Goal: Complete application form: Complete application form

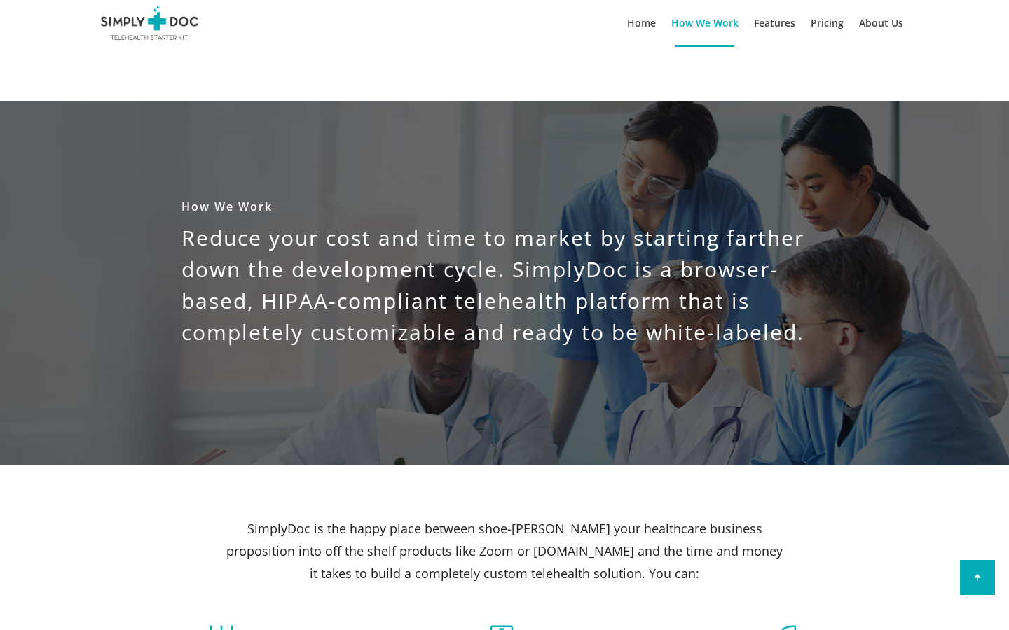
scroll to position [1010, 0]
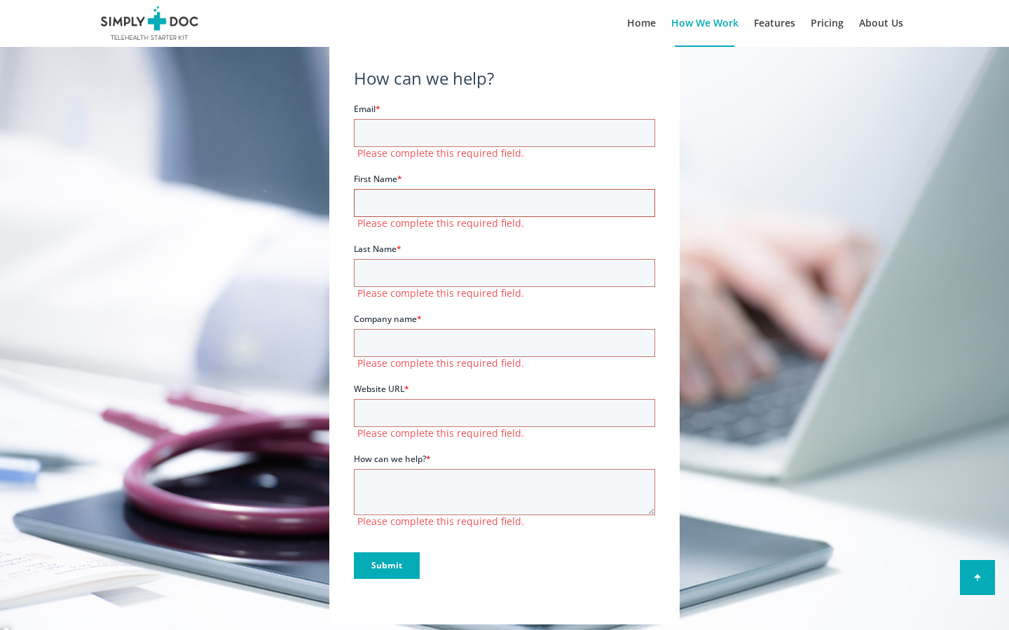
click at [504, 203] on input "First Name *" at bounding box center [504, 203] width 301 height 28
type input "[PERSON_NAME]"
click at [504, 203] on input "First Name *" at bounding box center [504, 203] width 301 height 28
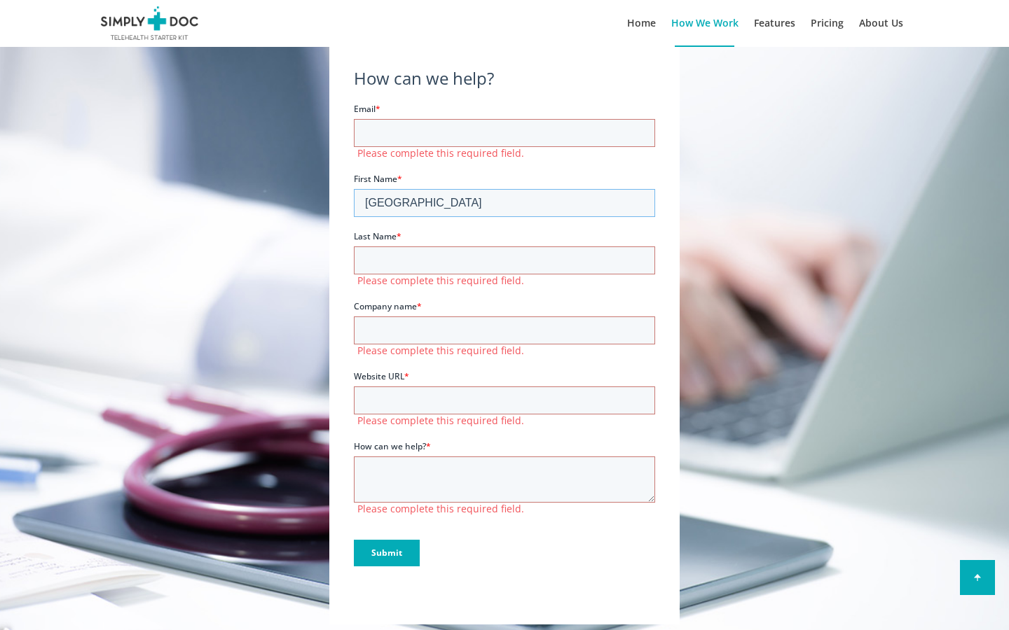
type input "[GEOGRAPHIC_DATA]"
click at [504, 203] on input "First Name *" at bounding box center [504, 203] width 301 height 28
click at [504, 261] on input "Last Name *" at bounding box center [504, 261] width 301 height 28
type input "[PERSON_NAME]"
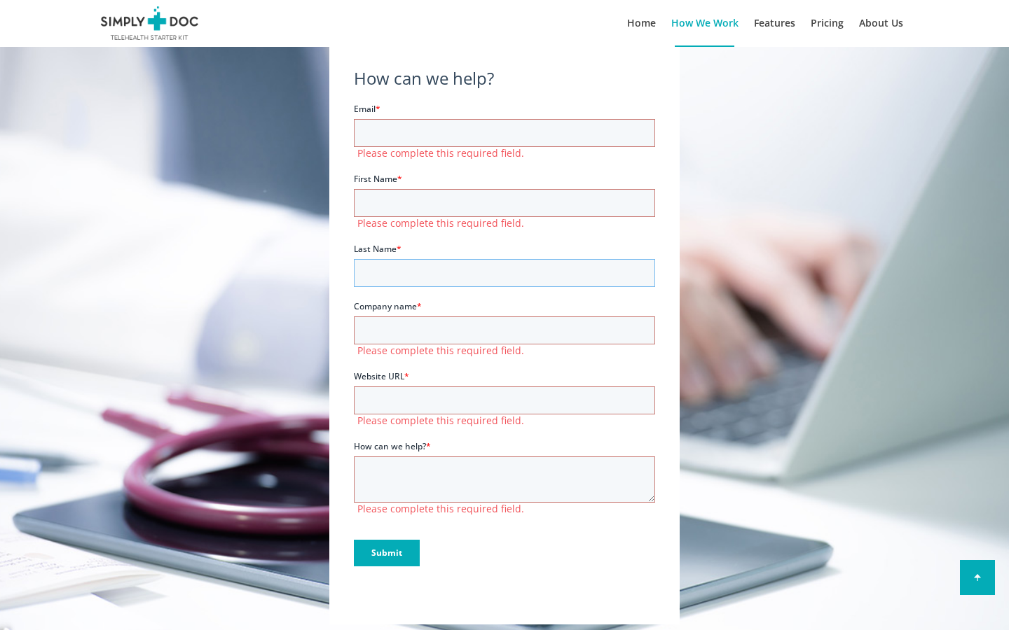
click at [504, 273] on input "Last Name *" at bounding box center [504, 273] width 301 height 28
type input "port"
click at [504, 273] on input "Last Name *" at bounding box center [504, 273] width 301 height 28
click at [504, 331] on input "Company name *" at bounding box center [504, 331] width 301 height 28
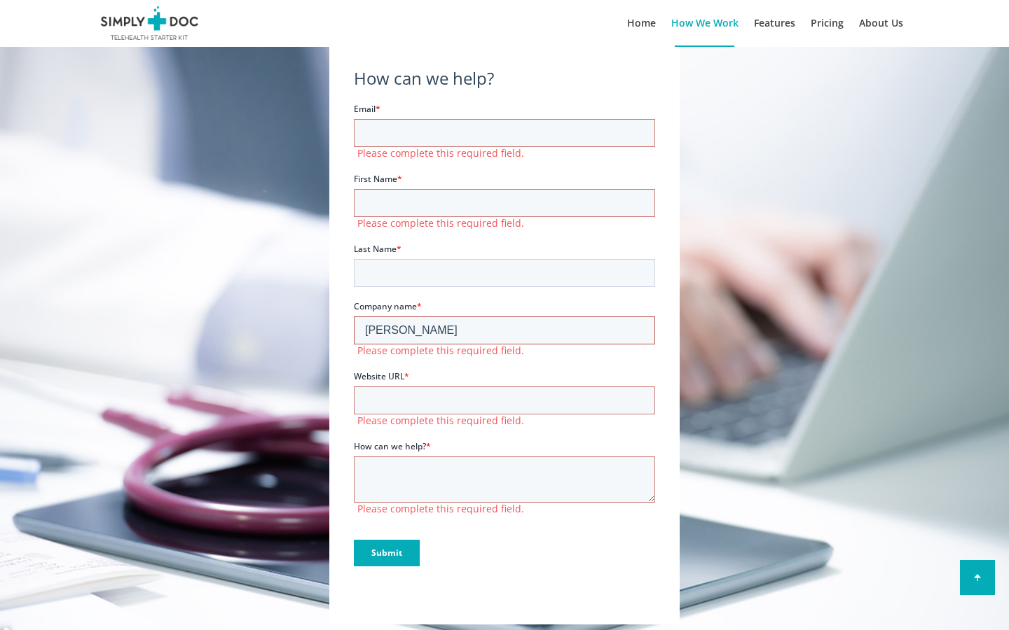
type input "[PERSON_NAME]"
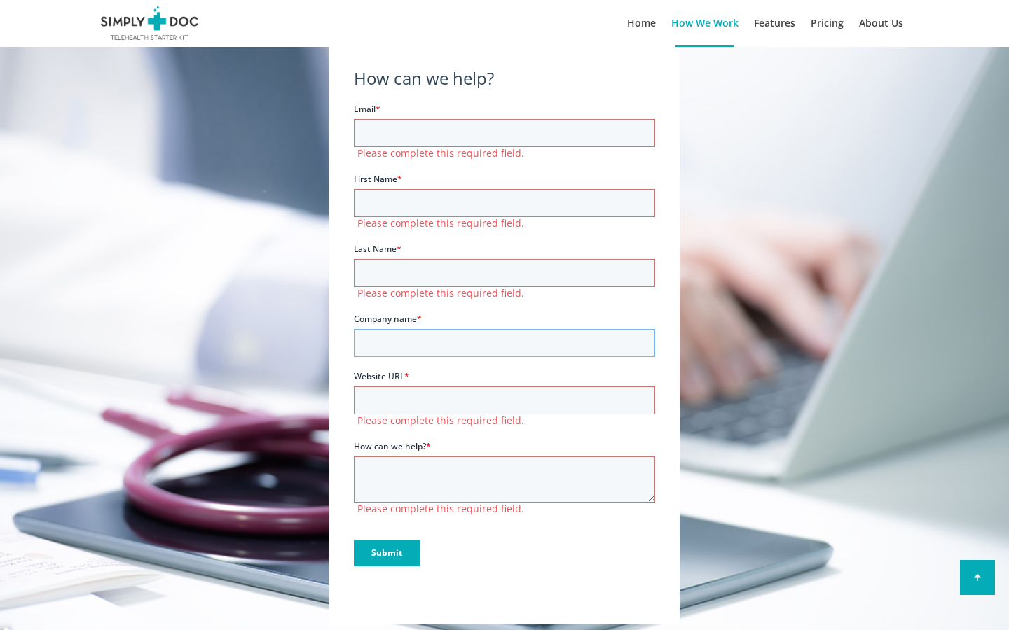
click at [504, 343] on input "Company name *" at bounding box center [504, 343] width 301 height 28
type input "[PERSON_NAME] Inc"
click at [504, 343] on input "Company name *" at bounding box center [504, 343] width 301 height 28
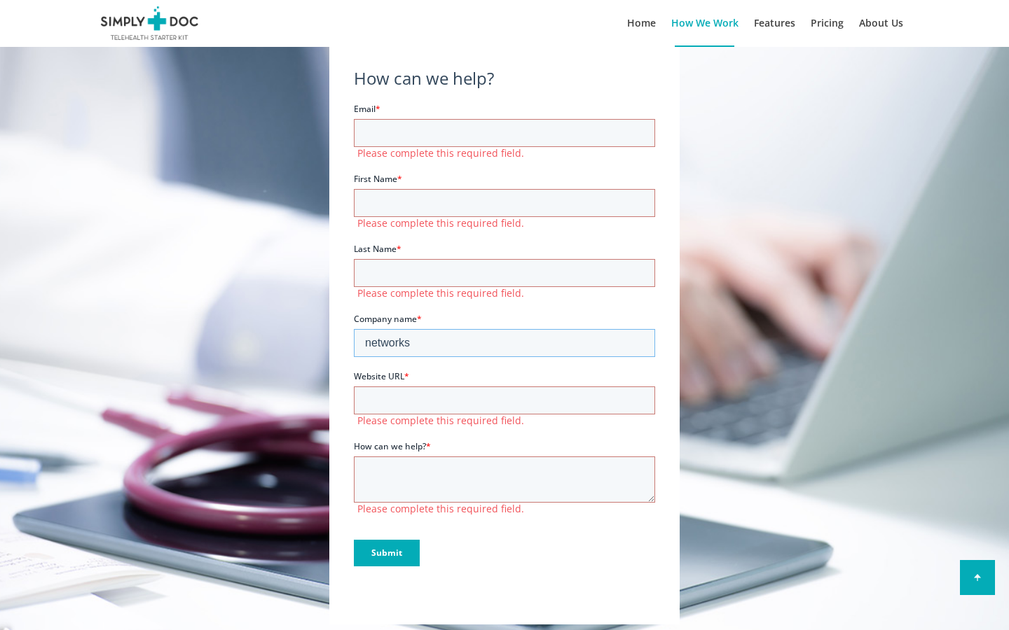
type input "networks"
click at [504, 343] on input "Company name *" at bounding box center [504, 343] width 301 height 28
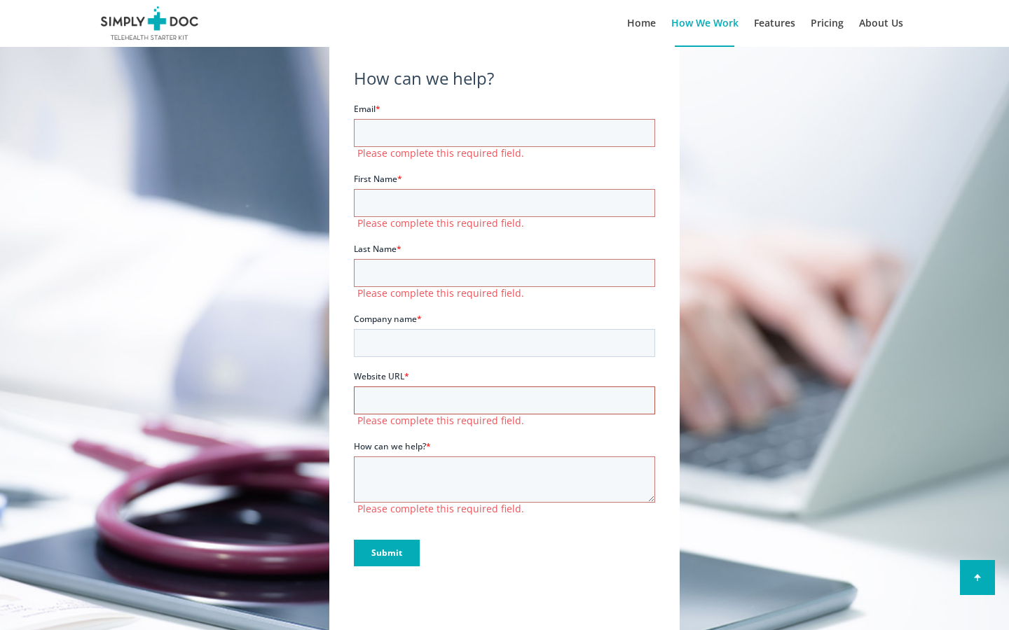
click at [504, 401] on input "Website URL *" at bounding box center [504, 401] width 301 height 28
type input "Chief"
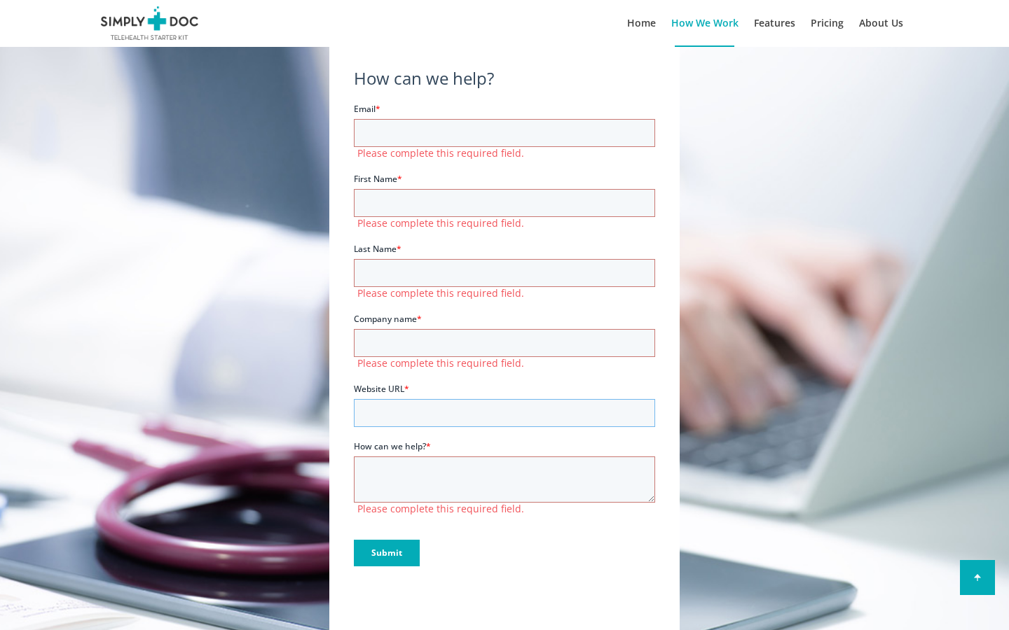
click at [504, 413] on input "Website URL *" at bounding box center [504, 413] width 301 height 28
click at [504, 133] on input "Email *" at bounding box center [504, 133] width 301 height 28
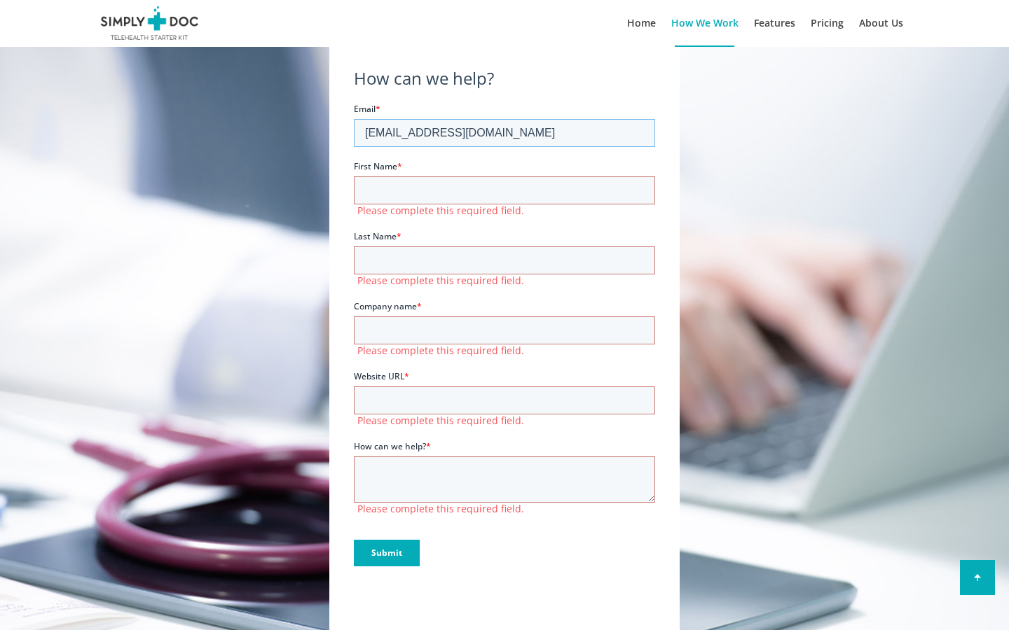
type input "[EMAIL_ADDRESS][DOMAIN_NAME]"
click at [504, 191] on input "First Name *" at bounding box center [504, 191] width 301 height 28
type input "[PERSON_NAME]"
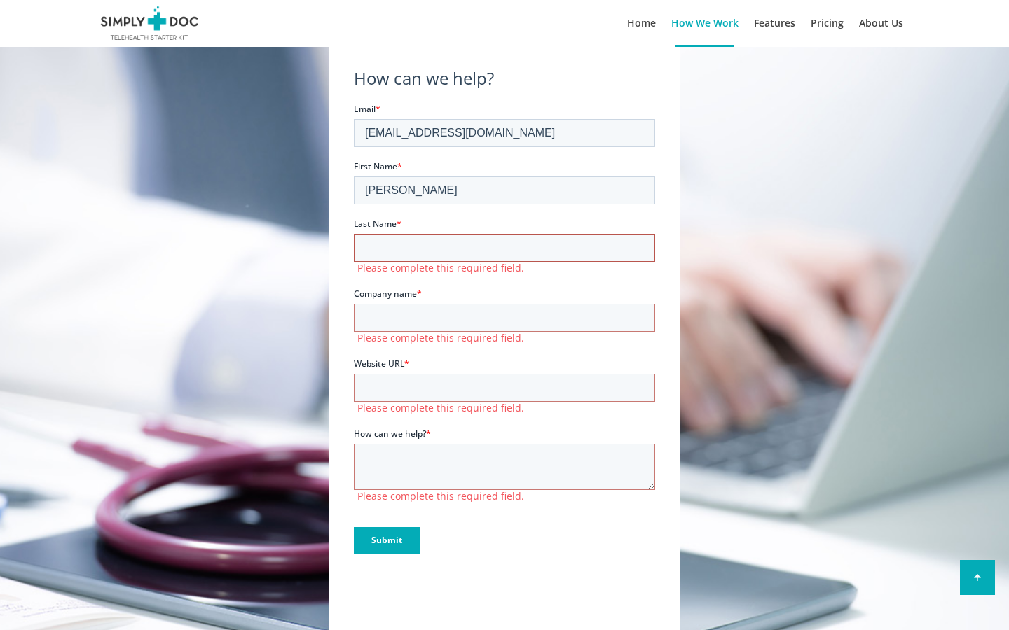
click at [504, 248] on input "Last Name *" at bounding box center [504, 248] width 301 height 28
type input "[PERSON_NAME]"
click at [504, 305] on input "Company name *" at bounding box center [504, 318] width 301 height 28
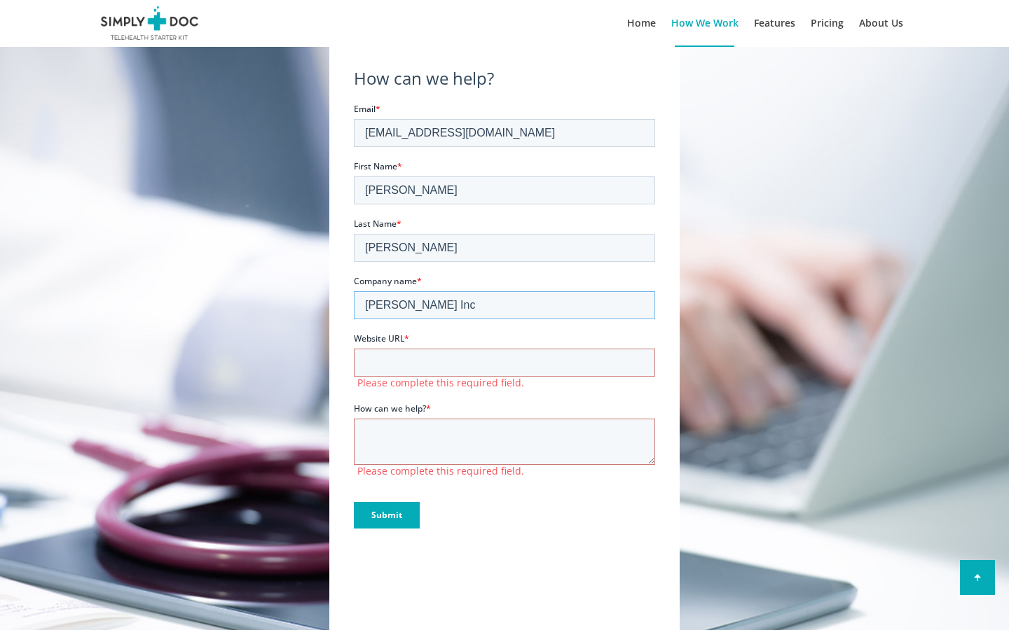
type input "[PERSON_NAME] Inc"
click at [504, 363] on input "Website URL *" at bounding box center [504, 363] width 301 height 28
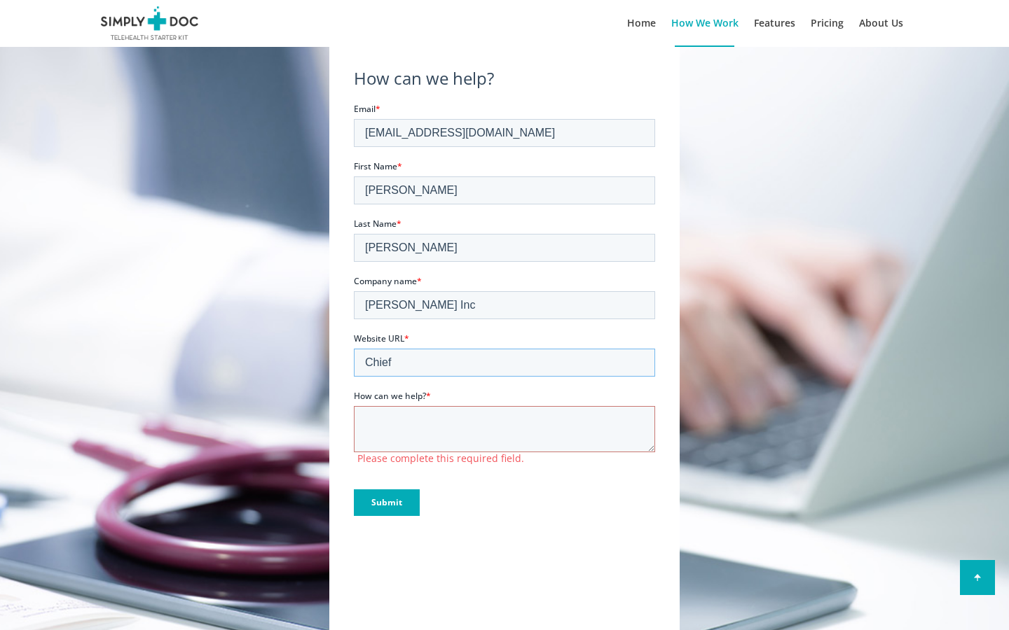
type input "Chief"
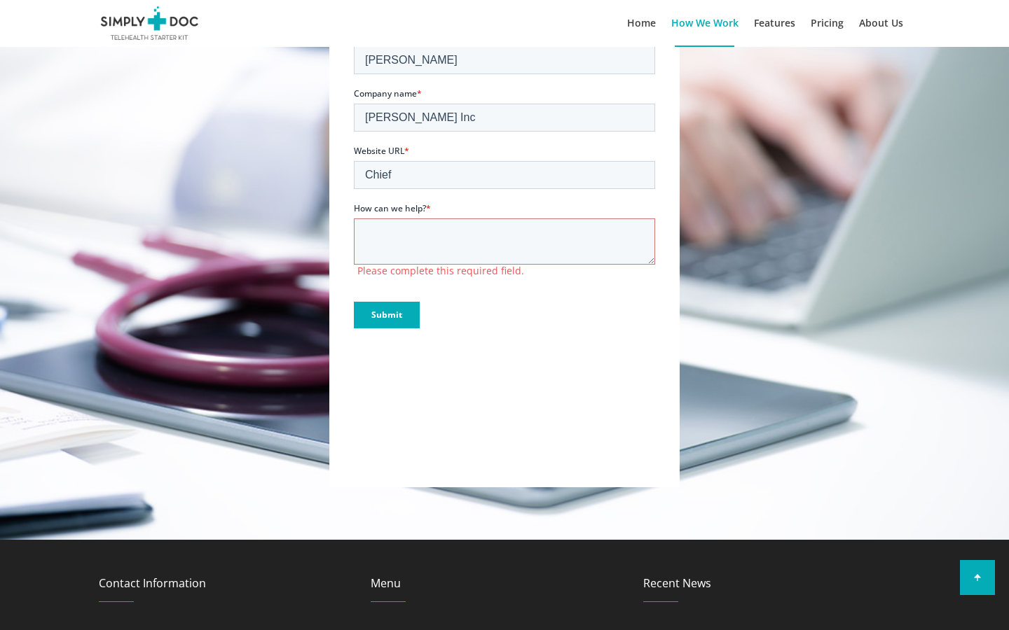
click at [354, 302] on input "Submit" at bounding box center [387, 315] width 66 height 27
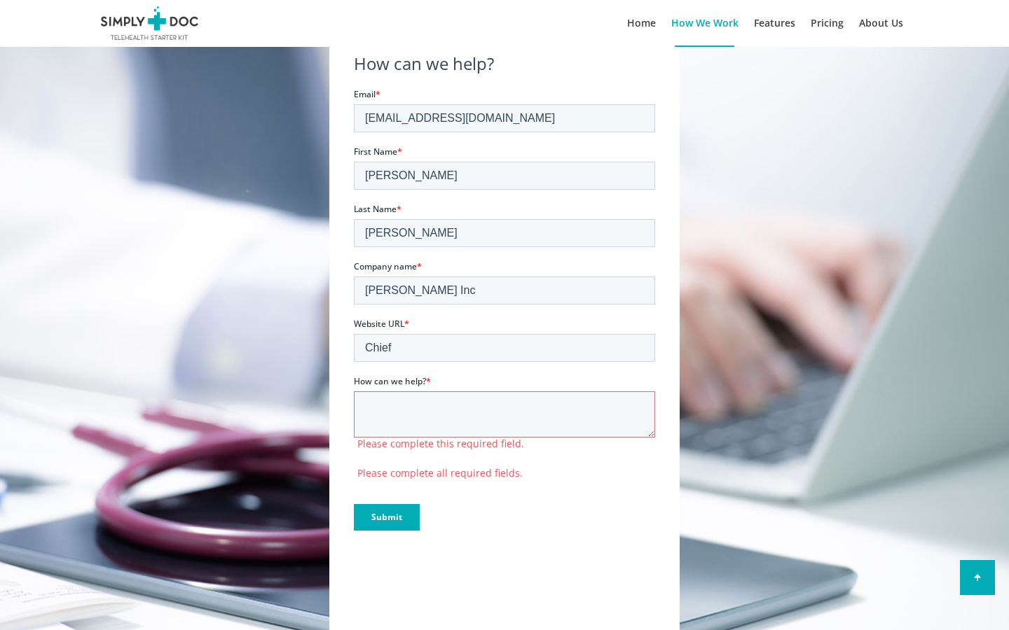
scroll to position [8, 0]
click at [504, 176] on input "[PERSON_NAME]" at bounding box center [504, 176] width 301 height 28
type input "E"
type input "[PERSON_NAME]"
click at [504, 176] on input "First Name *" at bounding box center [504, 176] width 301 height 28
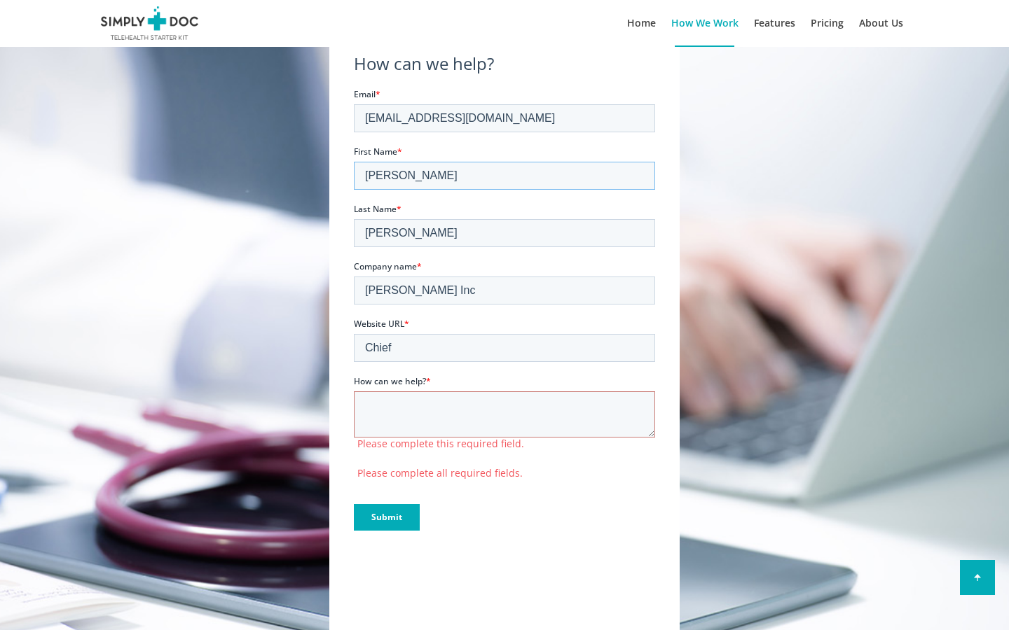
click at [504, 176] on input "[PERSON_NAME]" at bounding box center [504, 176] width 301 height 28
type input "E"
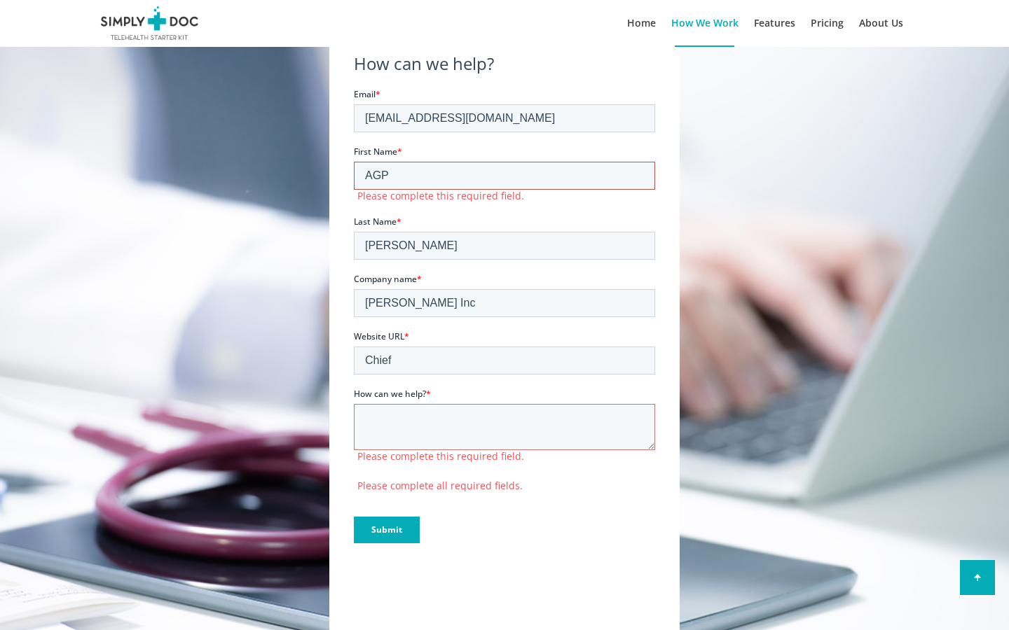
type input "AGP"
click at [504, 176] on input "First Name *" at bounding box center [504, 176] width 301 height 28
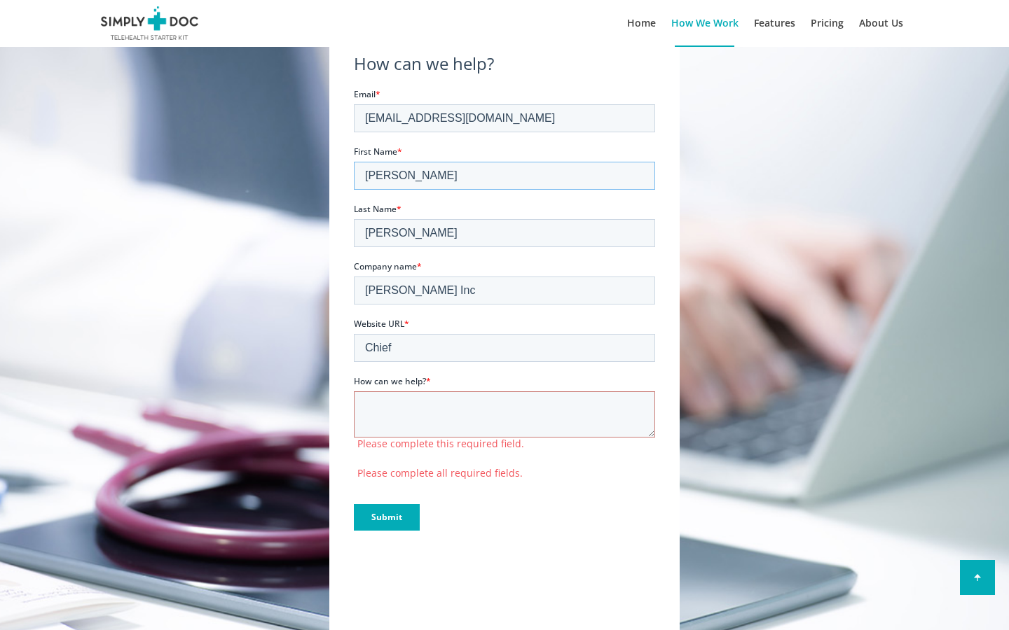
type input "[PERSON_NAME]"
click at [504, 233] on input "[PERSON_NAME]" at bounding box center [504, 233] width 301 height 28
type input "L"
type input "[PERSON_NAME]"
click at [504, 233] on input "Last Name *" at bounding box center [504, 233] width 301 height 28
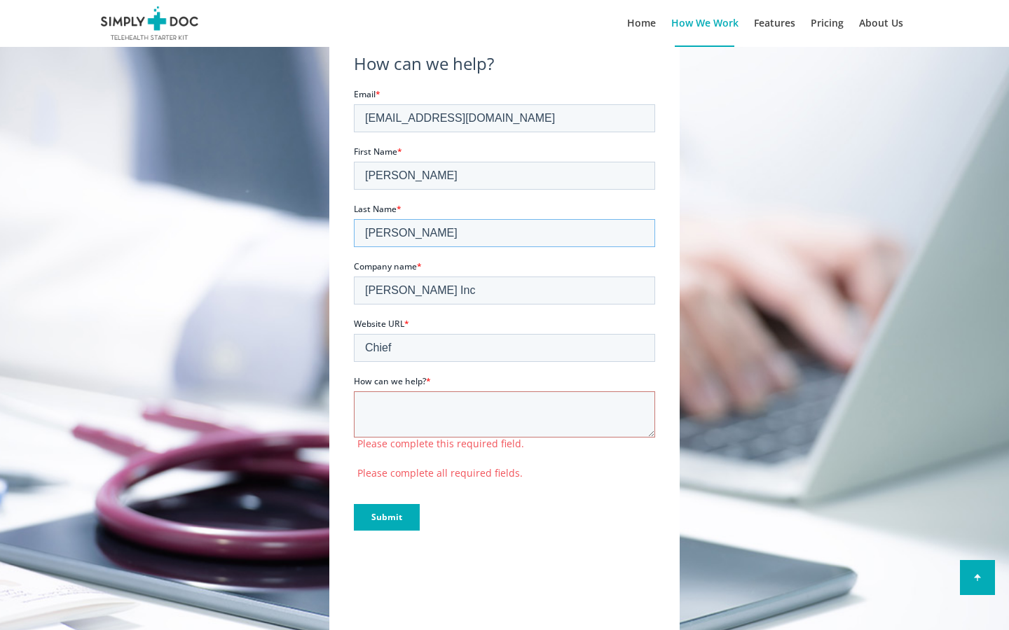
click at [504, 233] on input "[PERSON_NAME]" at bounding box center [504, 233] width 301 height 28
type input "L"
type input "platforms"
click at [504, 233] on input "Last Name *" at bounding box center [504, 233] width 301 height 28
type input "[PERSON_NAME]"
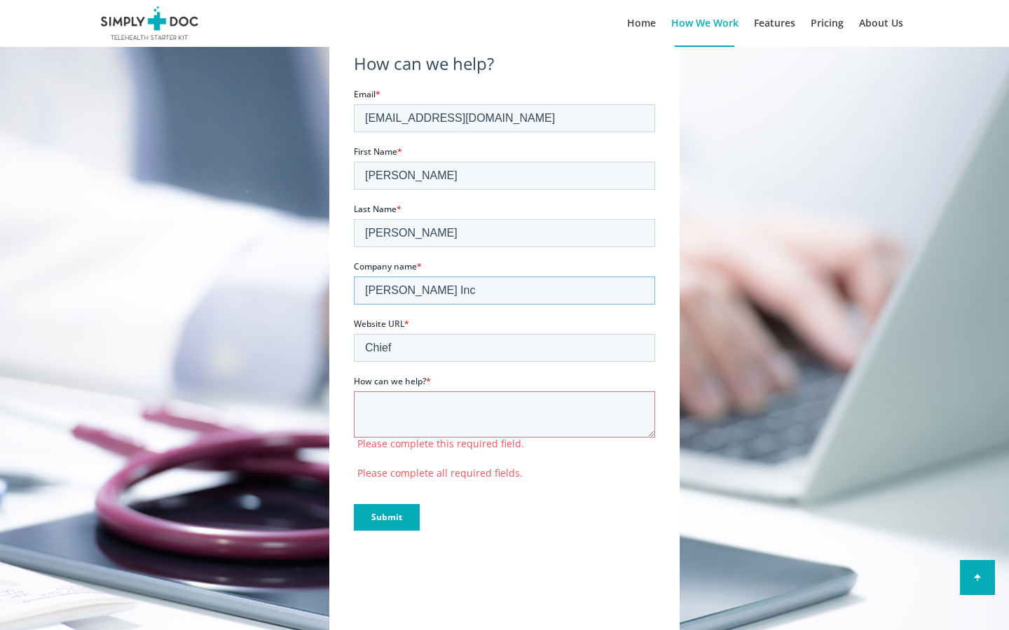
click at [504, 291] on input "[PERSON_NAME] Inc" at bounding box center [504, 291] width 301 height 28
type input "G"
type input "[PERSON_NAME]"
click at [504, 291] on input "Company name *" at bounding box center [504, 291] width 301 height 28
click at [504, 291] on input "[PERSON_NAME] Inc" at bounding box center [504, 291] width 301 height 28
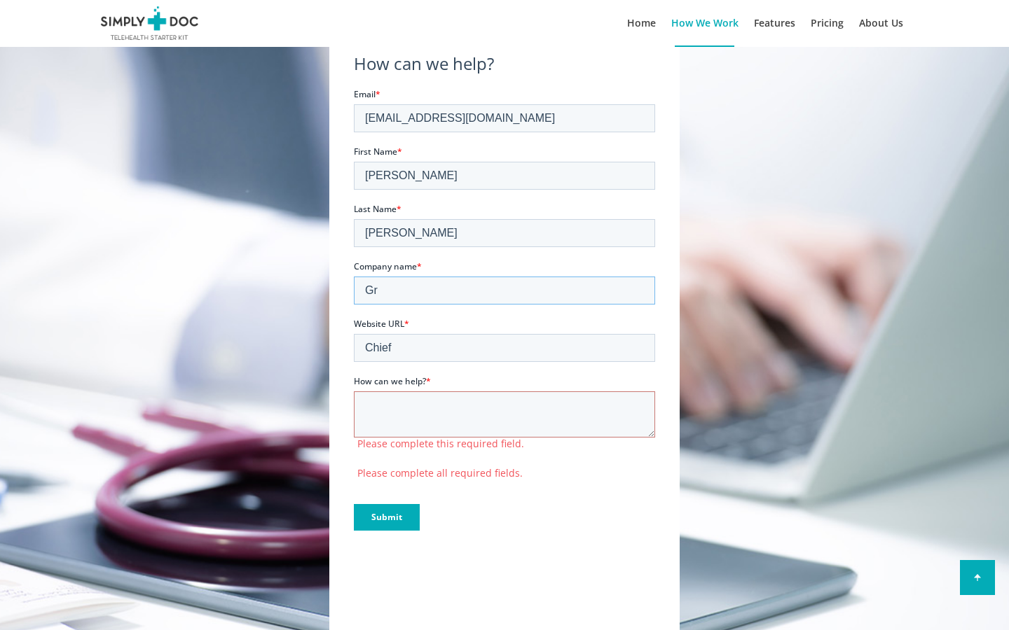
type input "G"
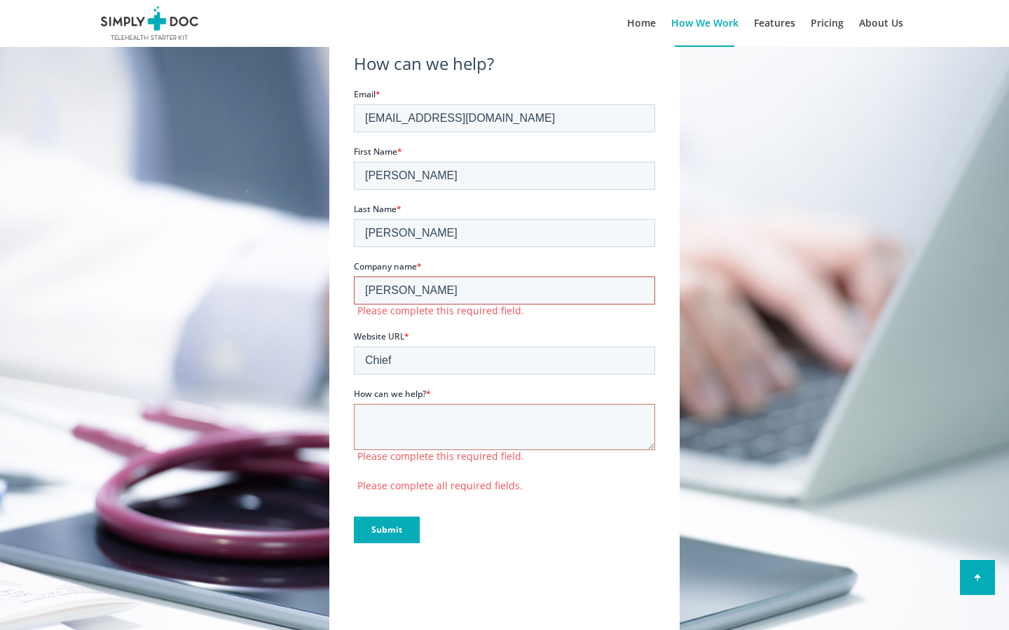
type input "[PERSON_NAME]"
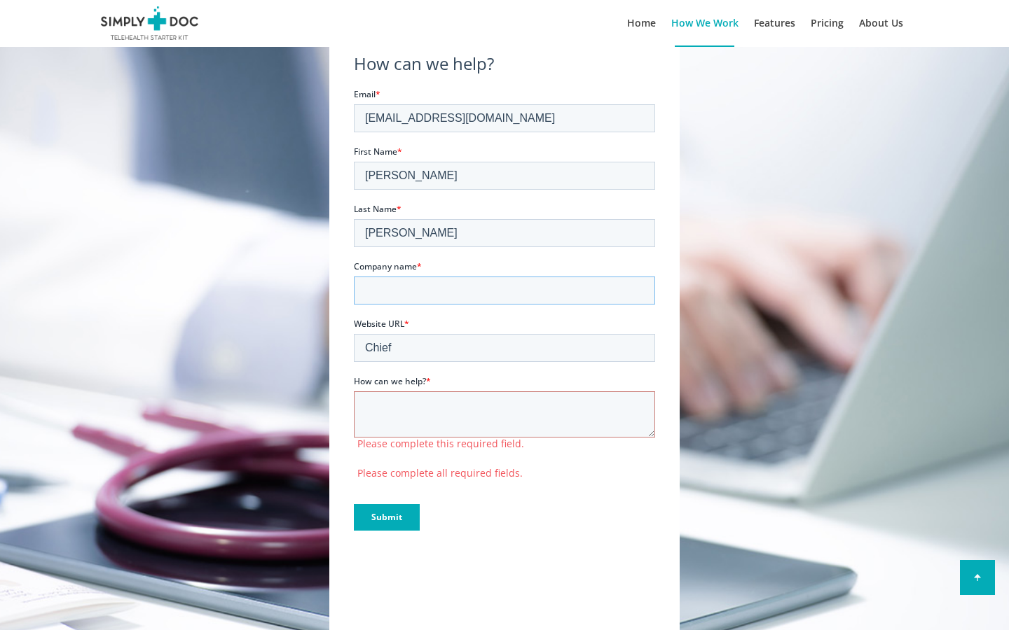
click at [504, 291] on input "Company name *" at bounding box center [504, 291] width 301 height 28
click at [504, 291] on input "[PERSON_NAME] Inc" at bounding box center [504, 291] width 301 height 28
type input "G"
type input "parse"
click at [504, 291] on input "Company name *" at bounding box center [504, 291] width 301 height 28
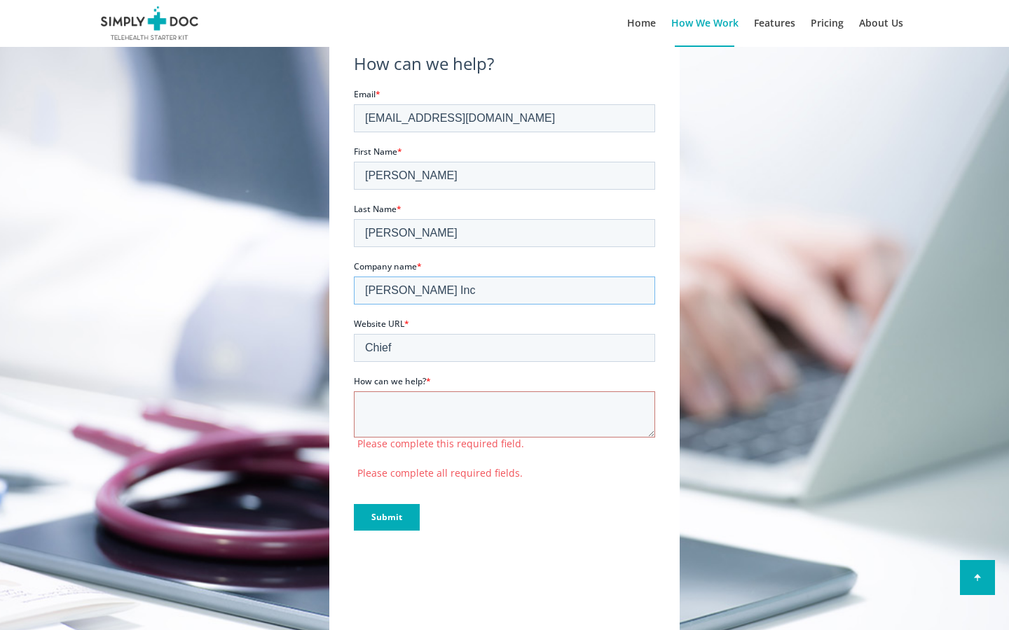
type input "[PERSON_NAME] Inc"
click at [504, 348] on input "Chief" at bounding box center [504, 348] width 301 height 28
type input "C"
type input "blue"
click at [504, 348] on input "Website URL *" at bounding box center [504, 348] width 301 height 28
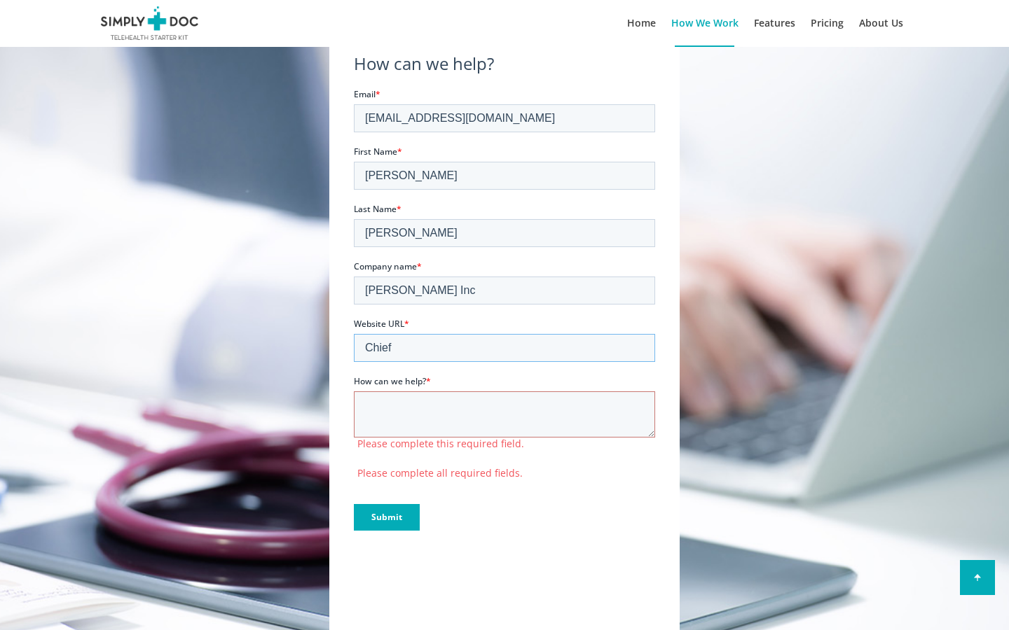
type input "Chief"
click at [504, 118] on input "[EMAIL_ADDRESS][DOMAIN_NAME]" at bounding box center [504, 118] width 301 height 28
type input "[DOMAIN_NAME]"
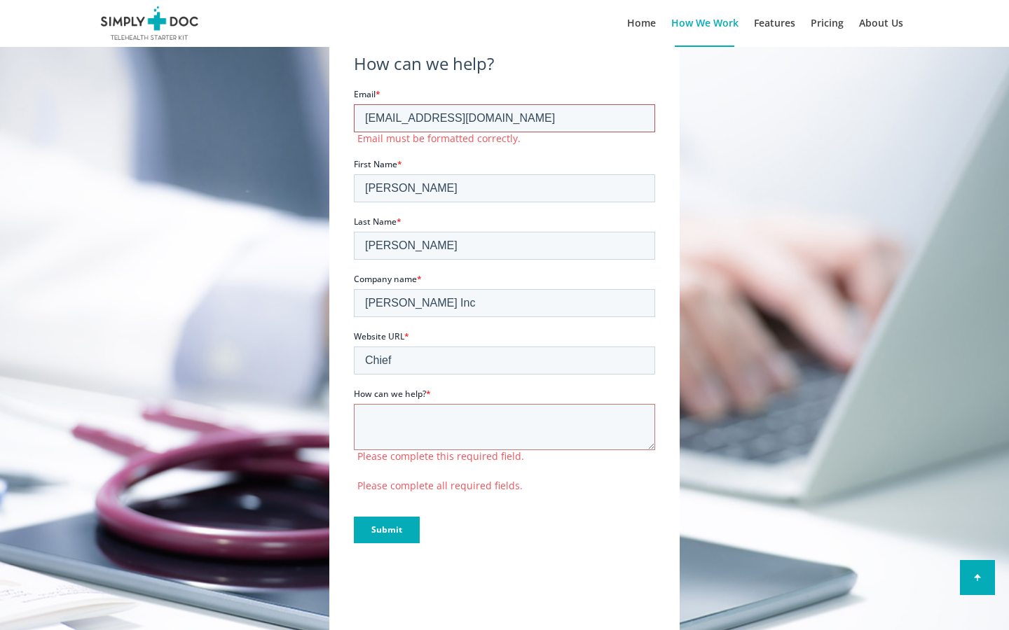
type input "[EMAIL_ADDRESS][DOMAIN_NAME]"
click at [504, 176] on input "[PERSON_NAME]" at bounding box center [504, 188] width 301 height 28
type input "E"
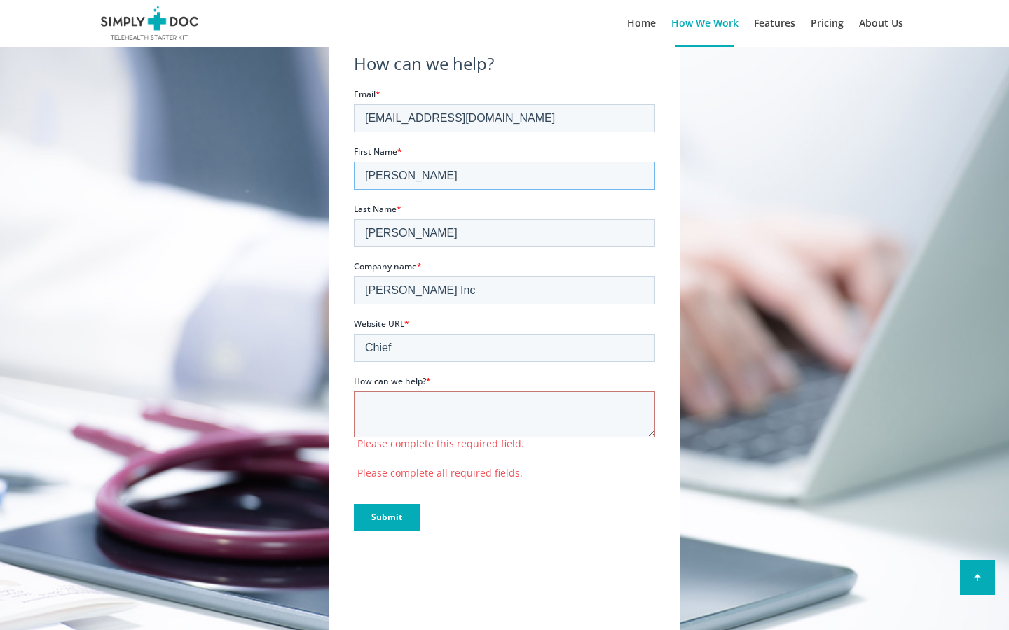
type input "[PERSON_NAME]"
click at [504, 233] on input "[PERSON_NAME]" at bounding box center [504, 233] width 301 height 28
type input "L"
type input "[PERSON_NAME]"
click at [504, 291] on input "[PERSON_NAME] Inc" at bounding box center [504, 291] width 301 height 28
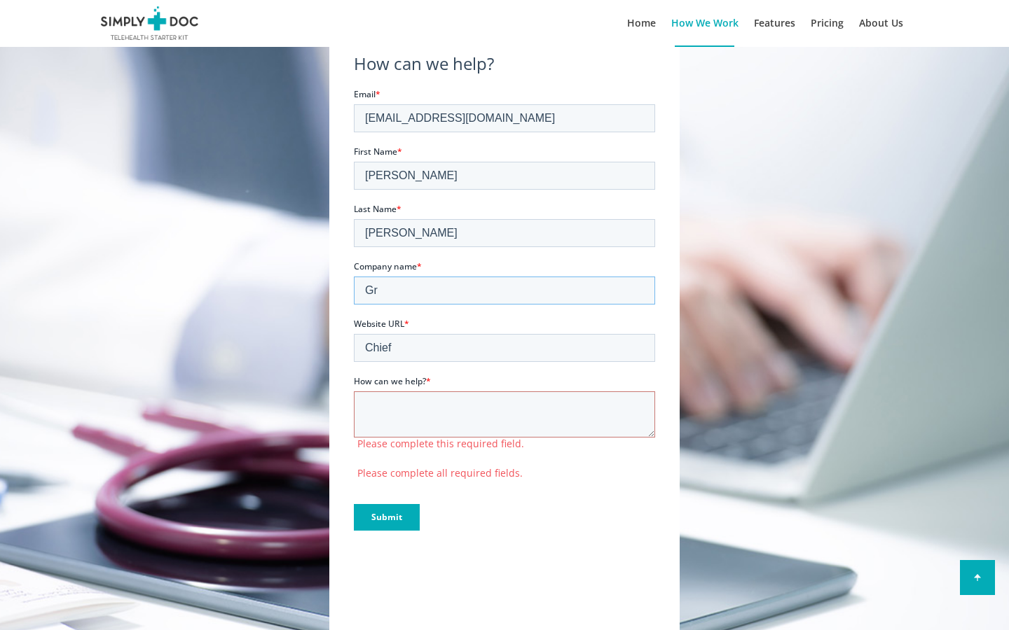
type input "G"
type input "[PERSON_NAME]"
click at [504, 348] on input "Chief" at bounding box center [504, 348] width 301 height 28
type input "C"
type input "blue"
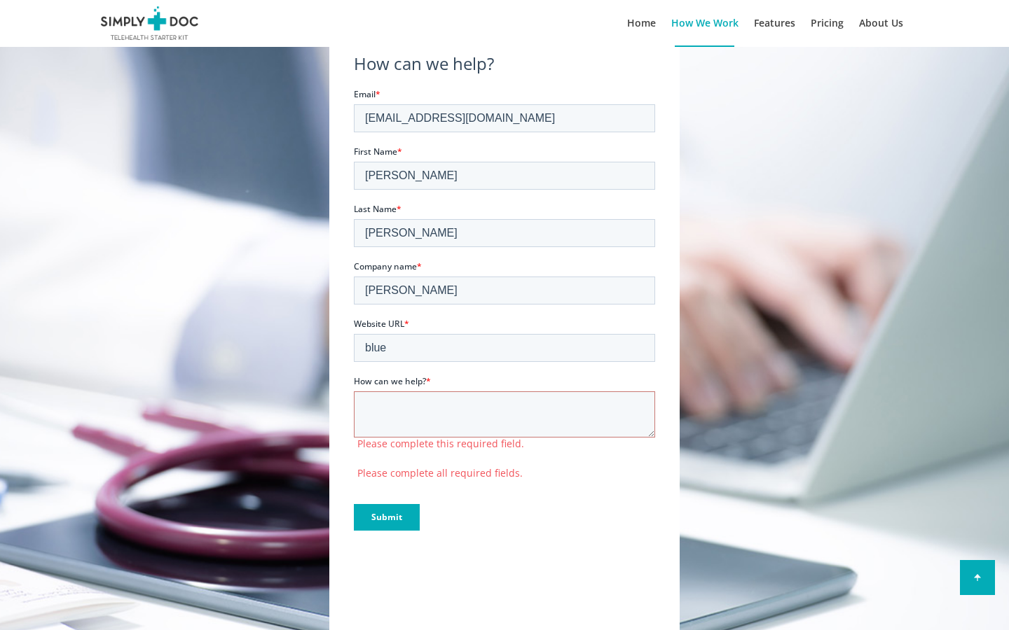
scroll to position [1227, 0]
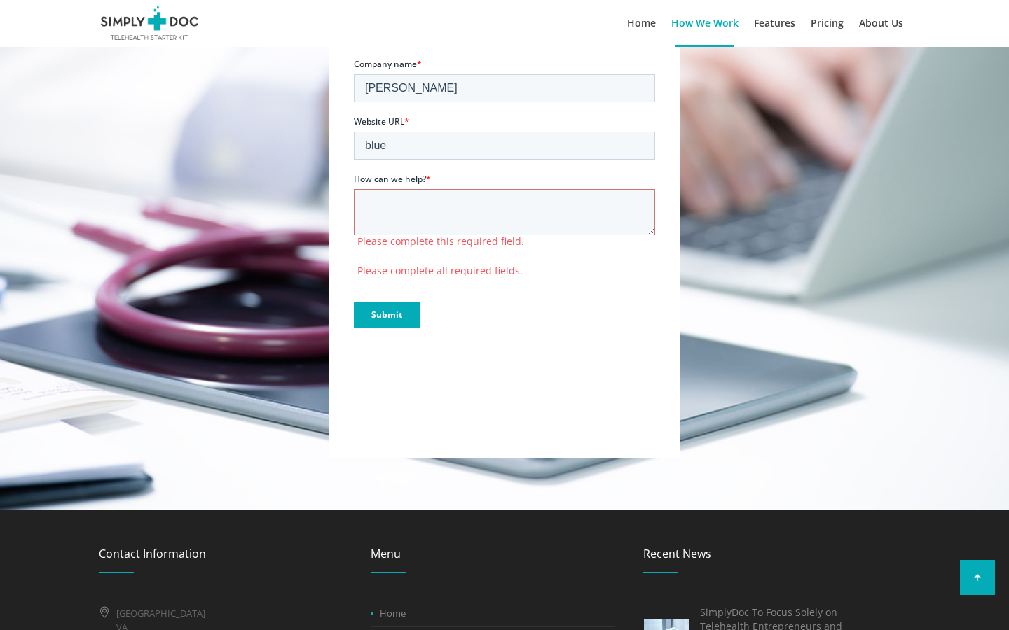
click at [354, 302] on input "Submit" at bounding box center [387, 315] width 66 height 27
click at [386, 315] on input "Submit" at bounding box center [387, 315] width 66 height 27
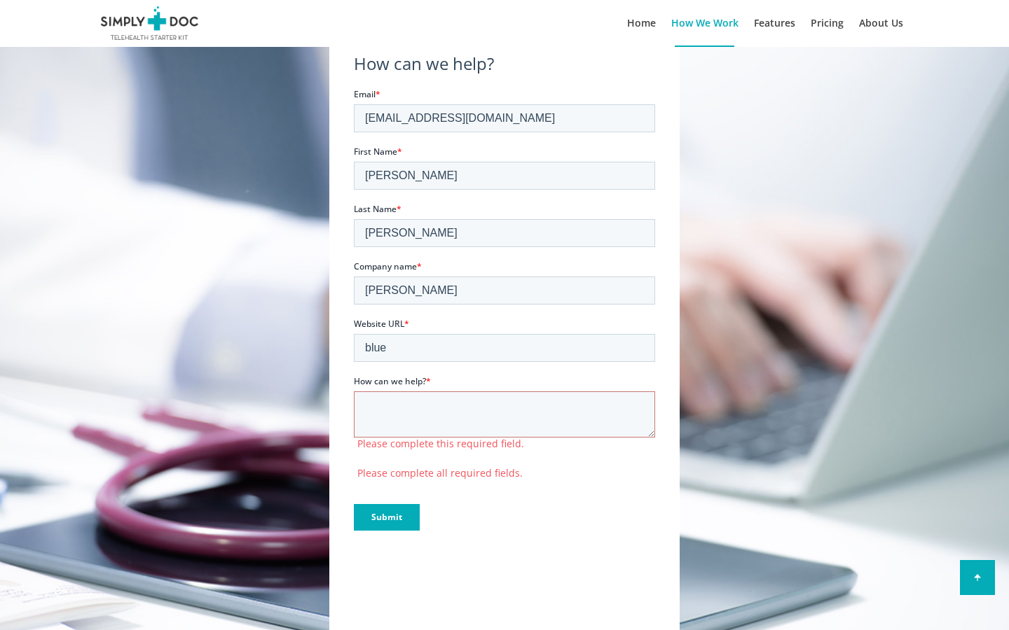
scroll to position [1025, 0]
click at [504, 118] on input "[EMAIL_ADDRESS][DOMAIN_NAME]" at bounding box center [504, 118] width 301 height 28
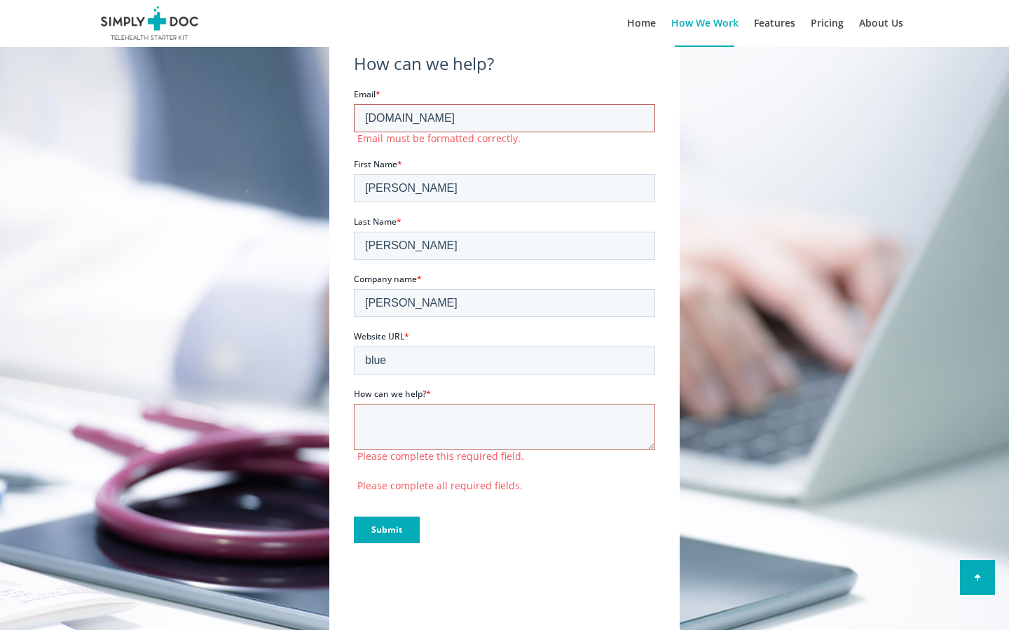
type input "[DOMAIN_NAME]"
type input "[EMAIL_ADDRESS][DOMAIN_NAME]"
click at [504, 176] on input "[PERSON_NAME]" at bounding box center [504, 188] width 301 height 28
type input "H"
type input "[PERSON_NAME]"
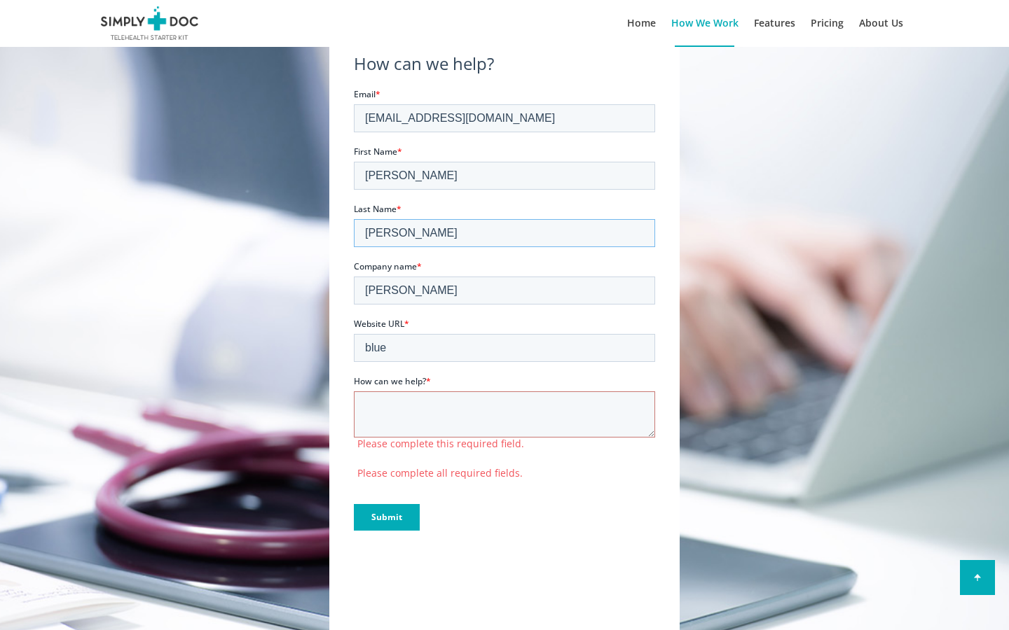
click at [504, 233] on input "[PERSON_NAME]" at bounding box center [504, 233] width 301 height 28
type input "E"
type input "[PERSON_NAME]"
click at [504, 291] on input "[PERSON_NAME]" at bounding box center [504, 291] width 301 height 28
type input "H"
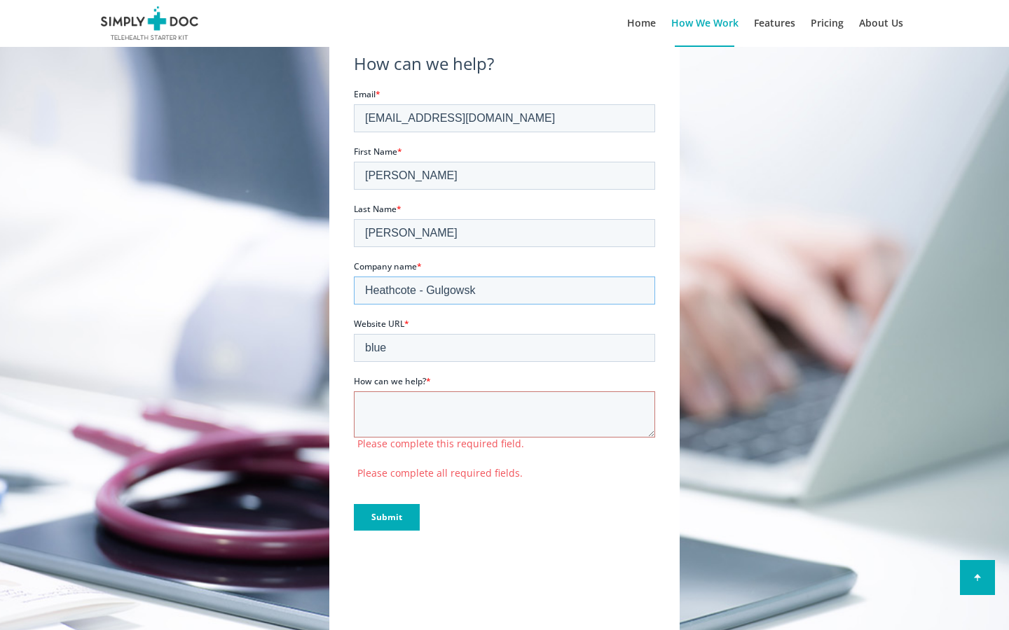
type input "[PERSON_NAME]"
click at [504, 348] on input "blue" at bounding box center [504, 348] width 301 height 28
type input "b"
type input "blue"
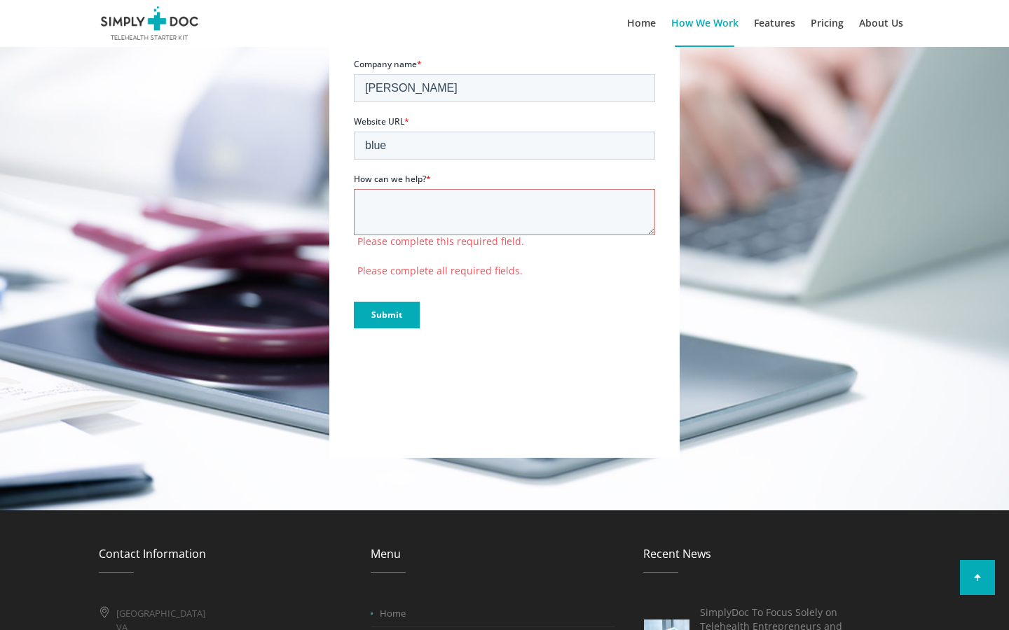
click at [354, 302] on input "Submit" at bounding box center [387, 315] width 66 height 27
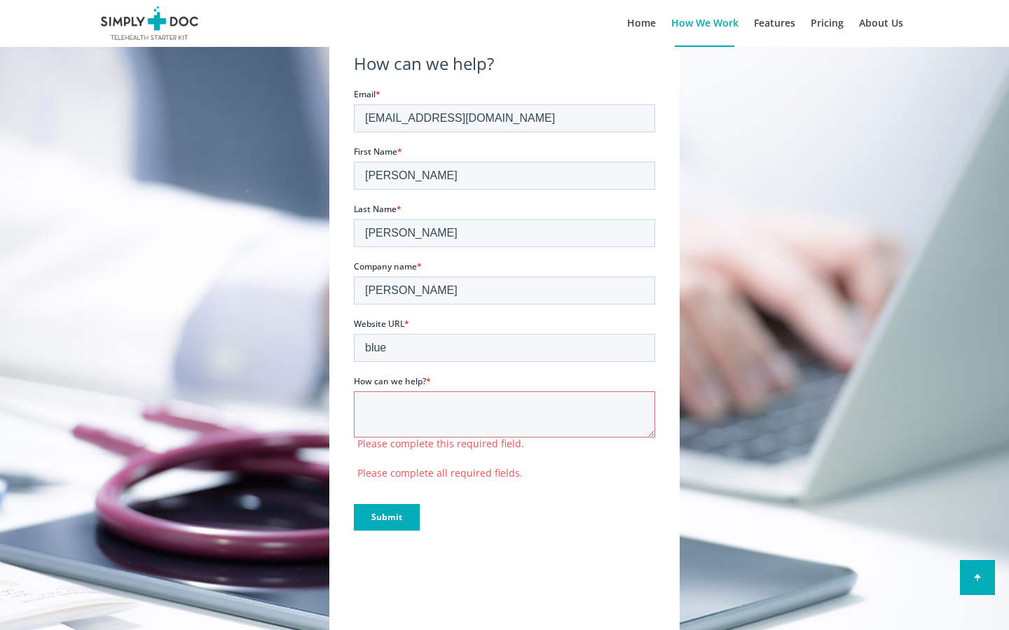
click at [386, 518] on input "Submit" at bounding box center [387, 517] width 66 height 27
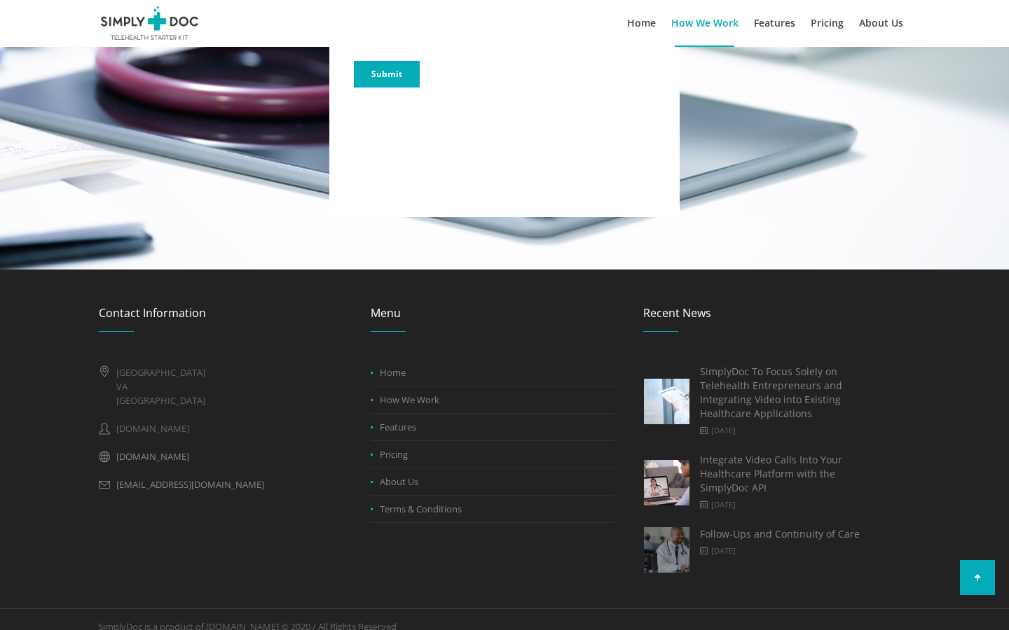
scroll to position [1025, 0]
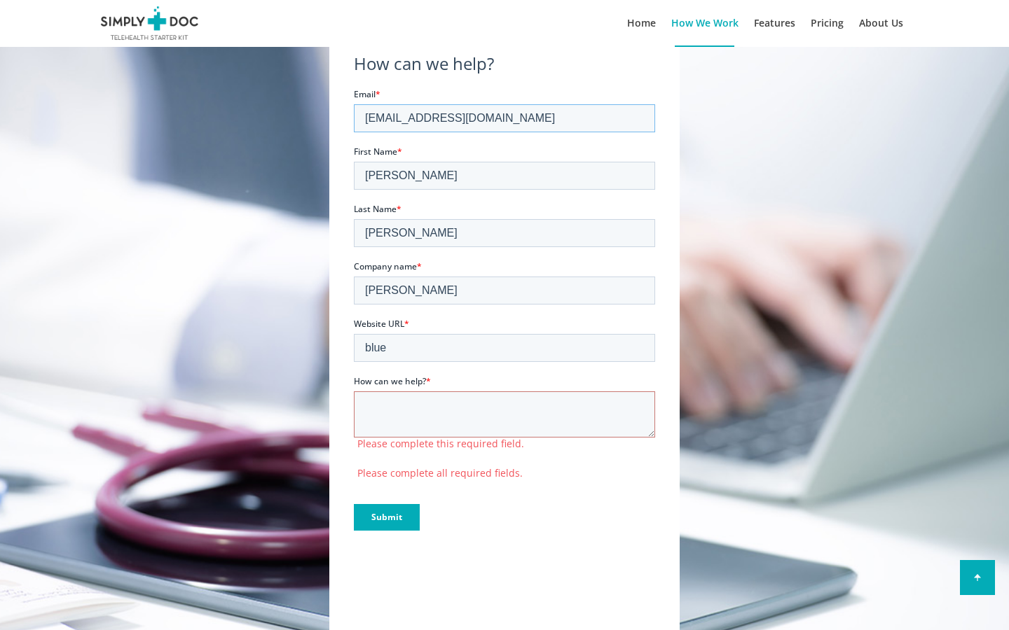
click at [504, 118] on input "[EMAIL_ADDRESS][DOMAIN_NAME]" at bounding box center [504, 118] width 301 height 28
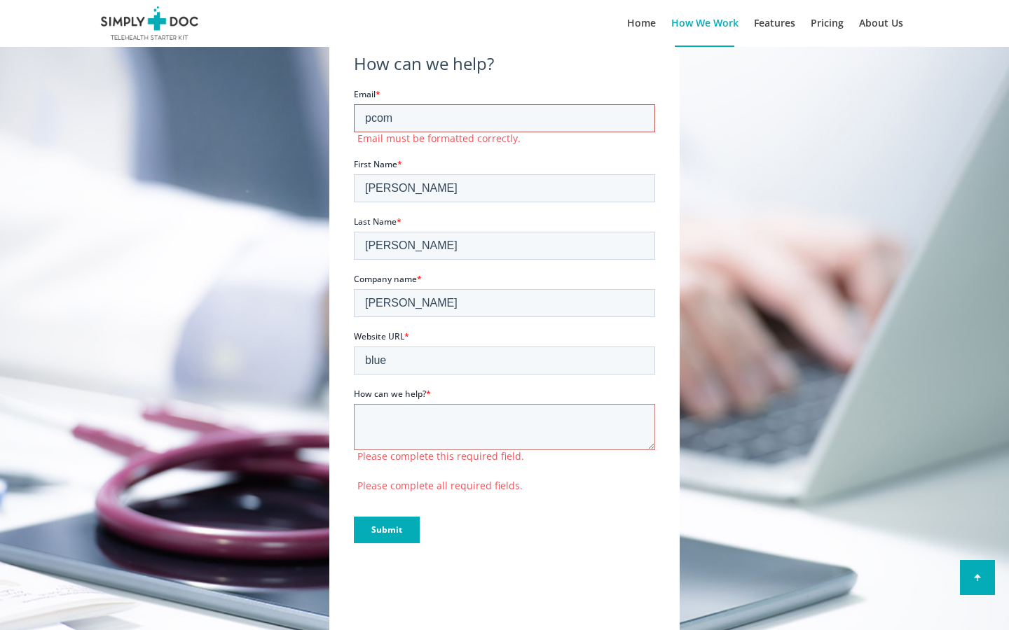
type input "com"
type input "[EMAIL_ADDRESS][DOMAIN_NAME]"
click at [504, 176] on input "[PERSON_NAME]" at bounding box center [504, 188] width 301 height 28
type input "H"
type input "[PERSON_NAME]"
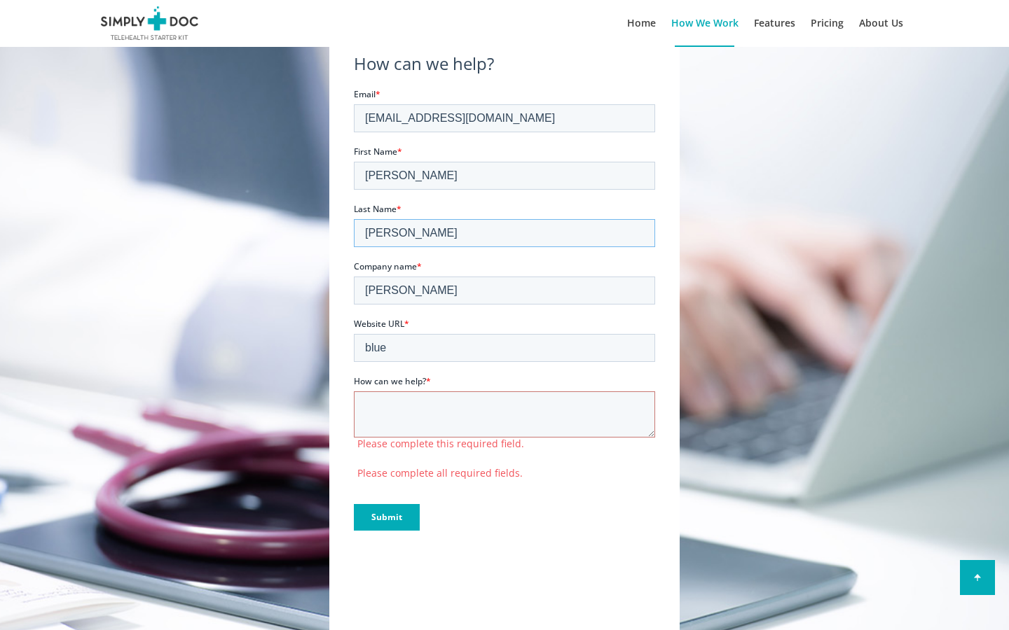
click at [504, 233] on input "[PERSON_NAME]" at bounding box center [504, 233] width 301 height 28
type input "E"
type input "[PERSON_NAME]"
click at [504, 291] on input "[PERSON_NAME]" at bounding box center [504, 291] width 301 height 28
type input "H"
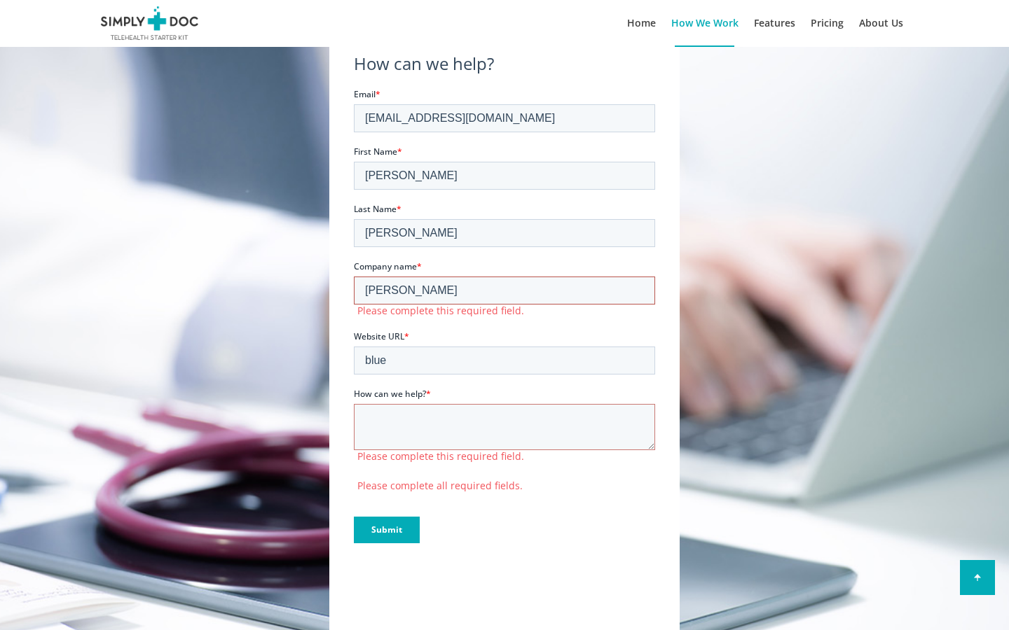
type input "[PERSON_NAME]"
click at [504, 348] on input "blue" at bounding box center [504, 361] width 301 height 28
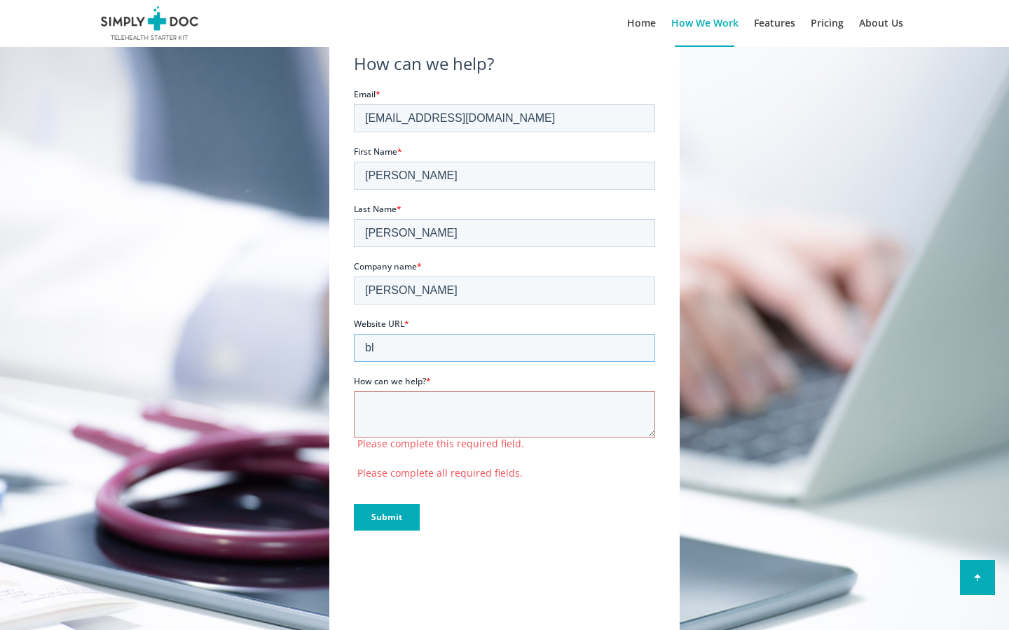
type input "b"
type input "blue"
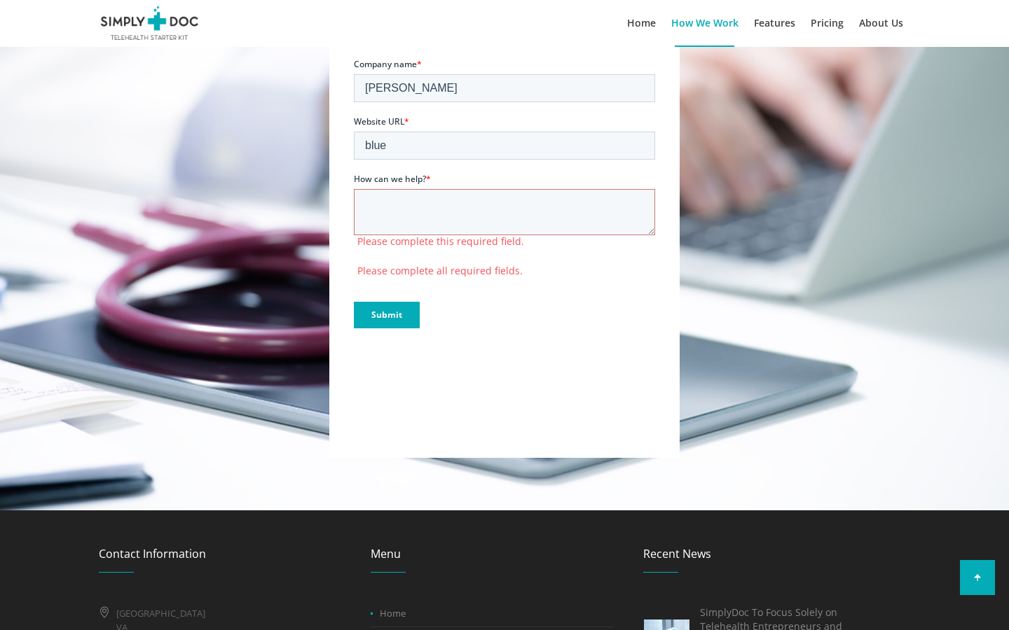
click at [354, 302] on input "Submit" at bounding box center [387, 315] width 66 height 27
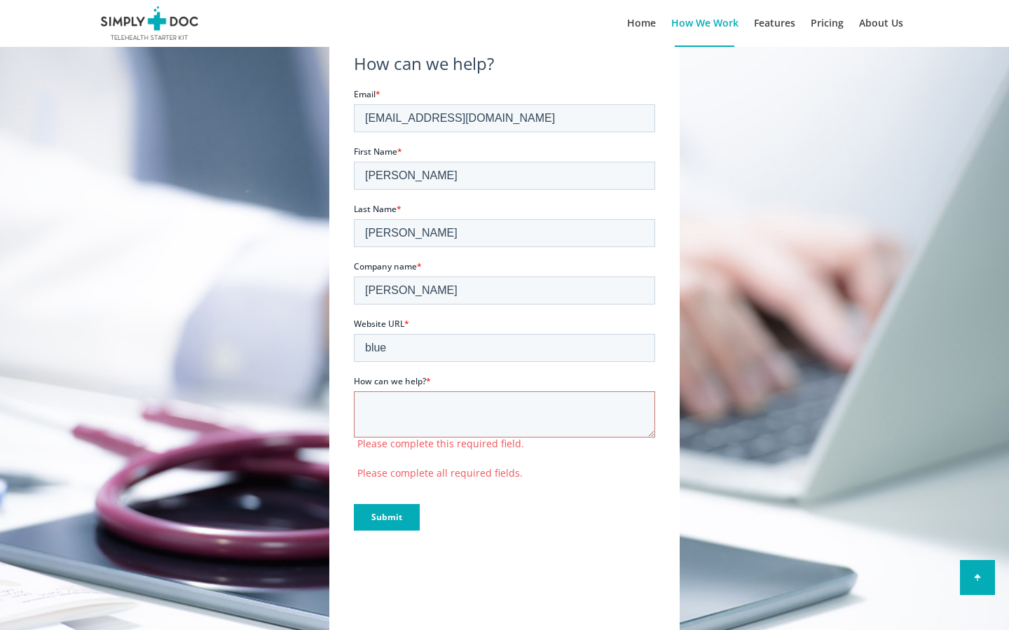
click at [386, 518] on input "Submit" at bounding box center [387, 517] width 66 height 27
